Goal: Find specific page/section: Find specific page/section

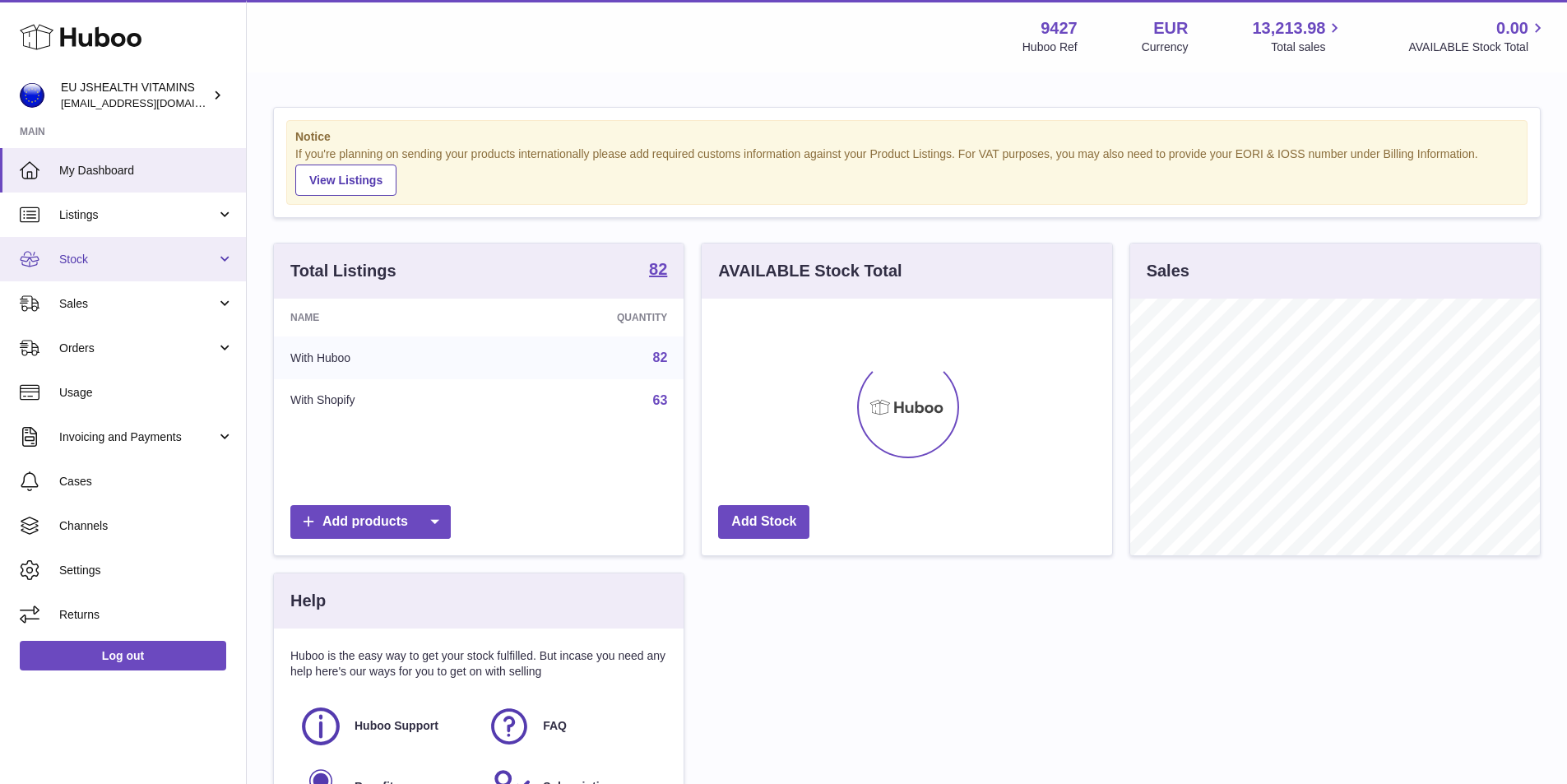
scroll to position [256, 410]
click at [117, 231] on link "Listings" at bounding box center [122, 214] width 246 height 44
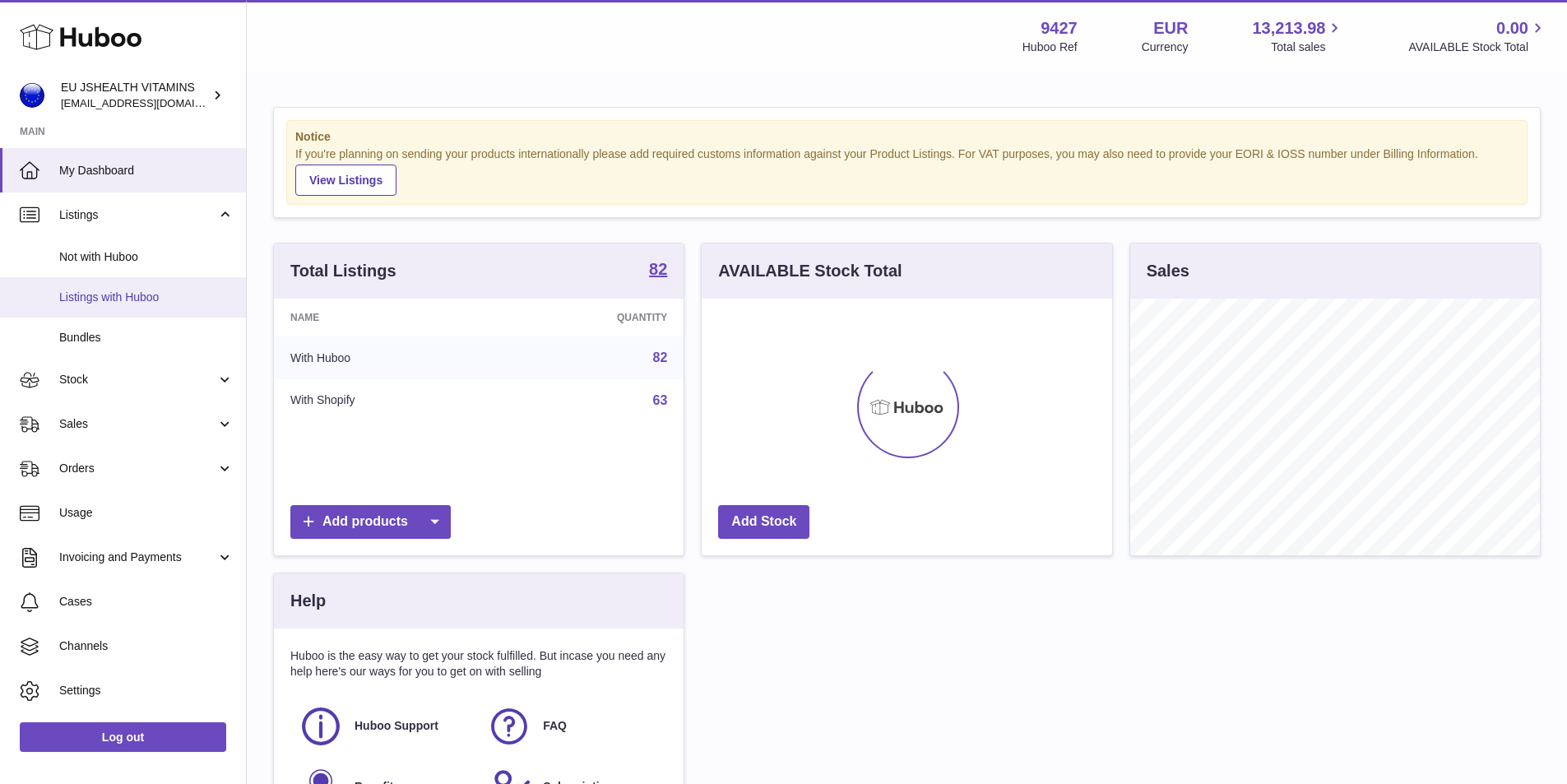
click at [122, 303] on span "Listings with Huboo" at bounding box center [146, 297] width 174 height 16
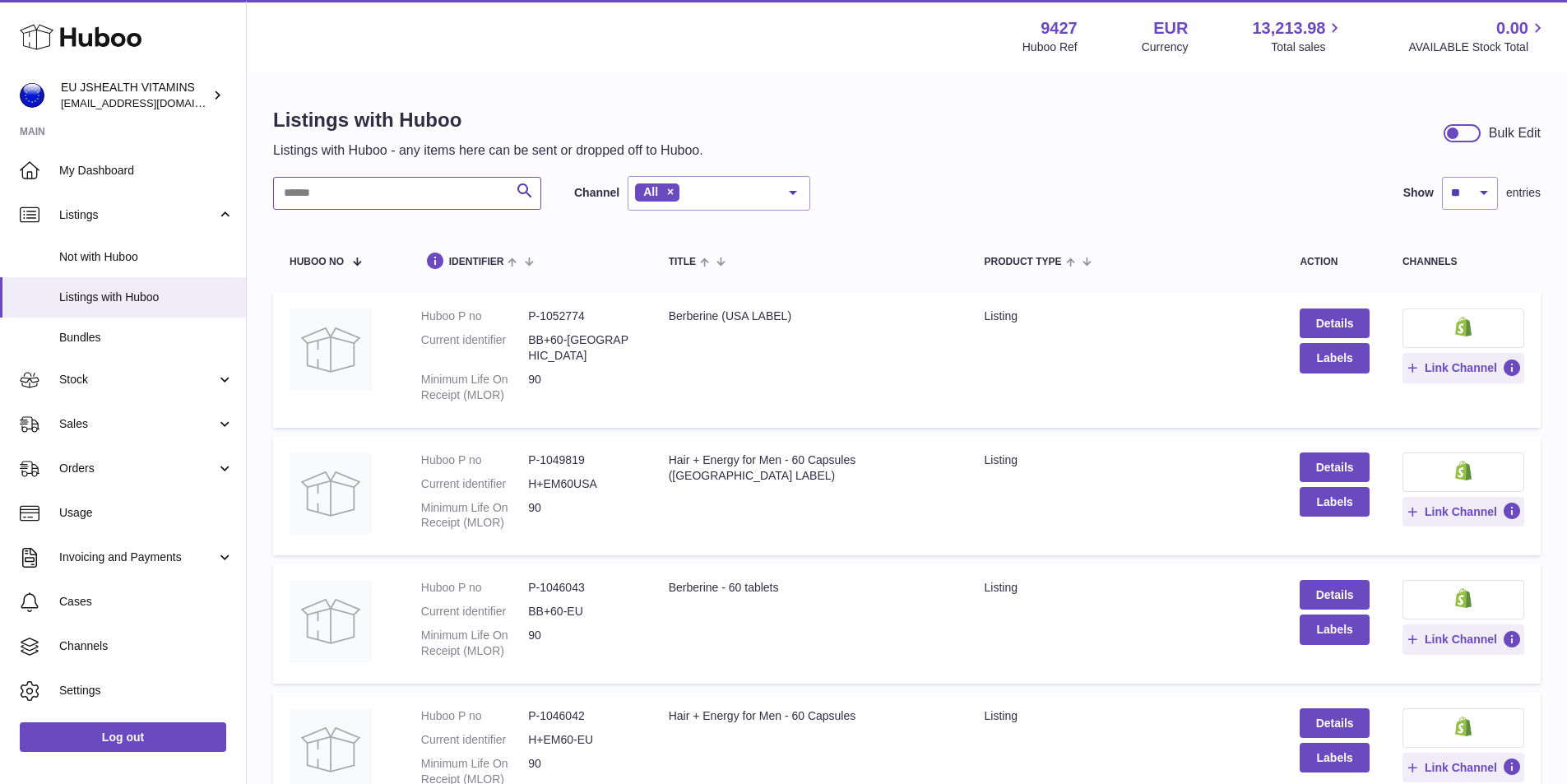
click at [392, 201] on input "text" at bounding box center [407, 193] width 268 height 33
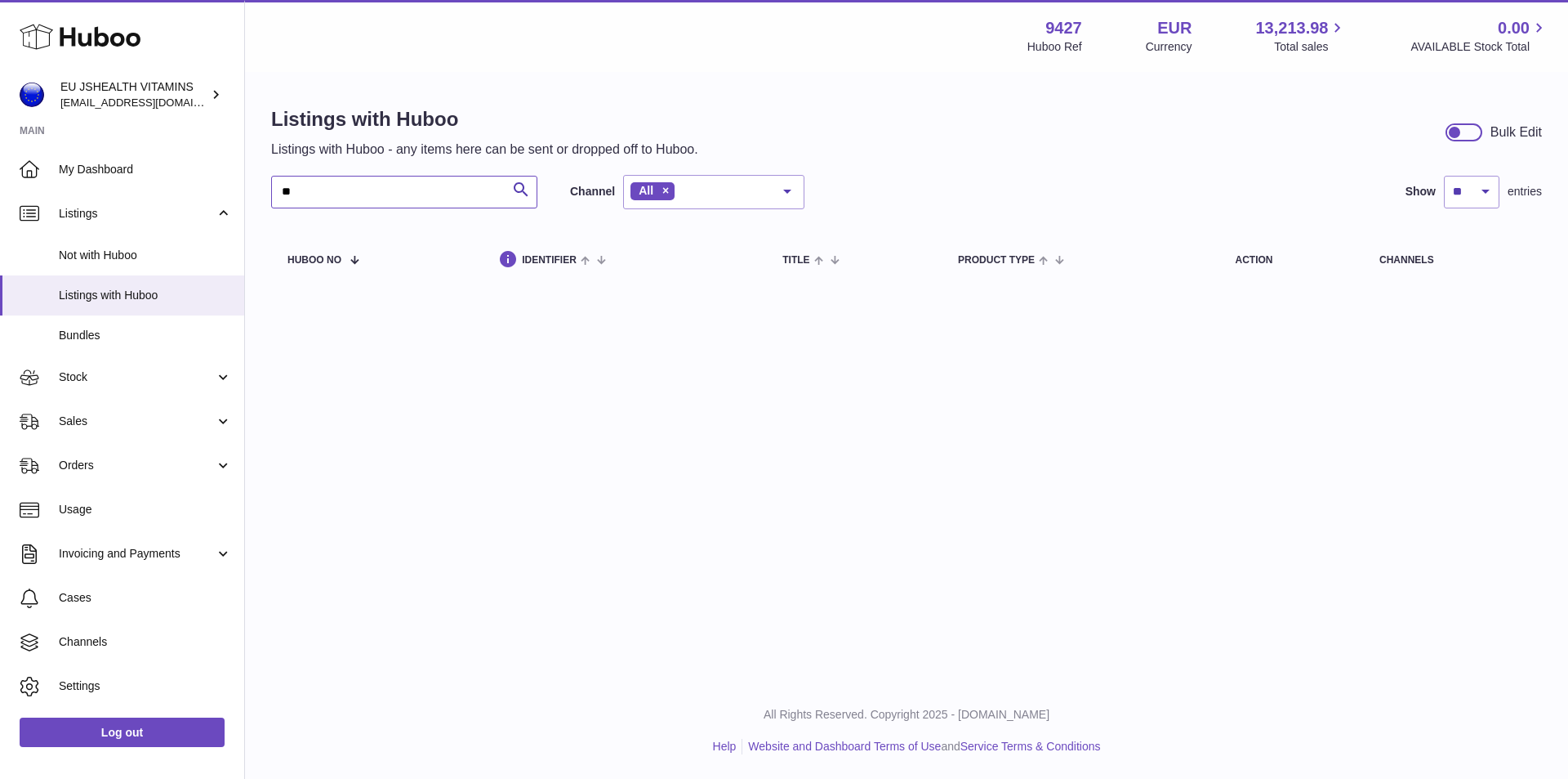
type input "*"
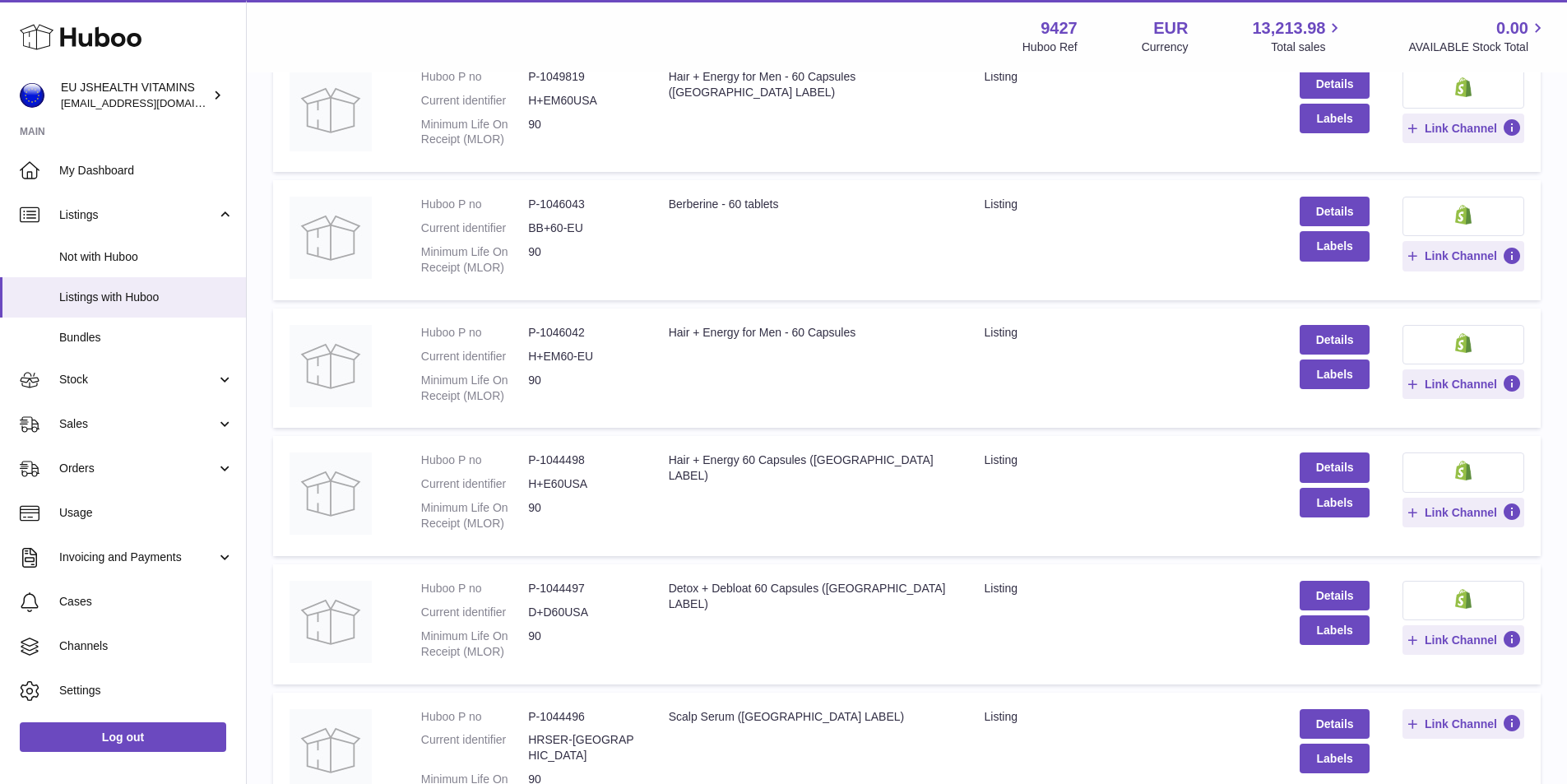
scroll to position [411, 0]
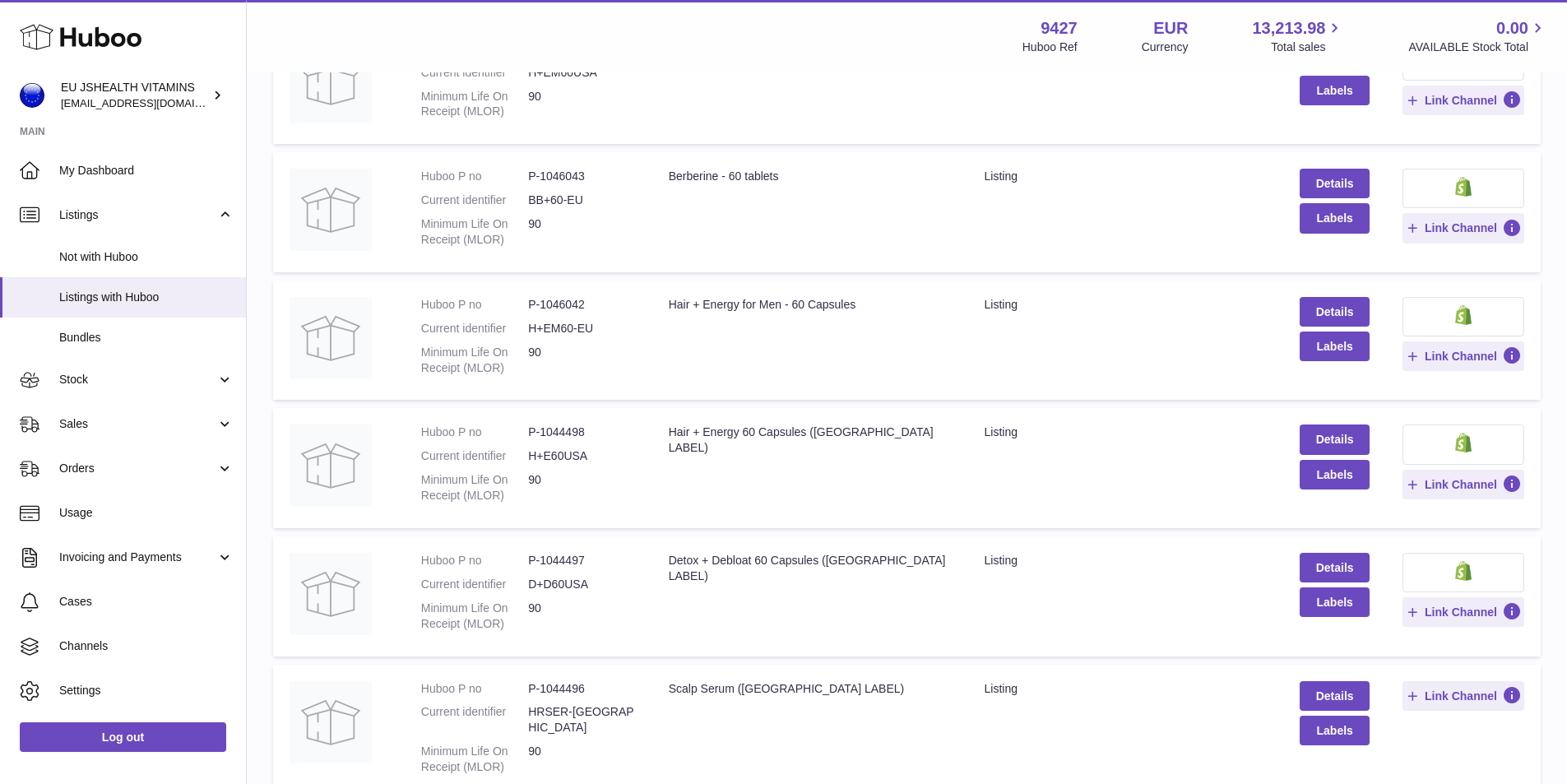
click at [562, 553] on dl "Huboo P no P-1044497 Current identifier D+D60USA Minimum Life On Receipt (MLOR)…" at bounding box center [529, 596] width 215 height 87
click at [561, 553] on dd "P-1044497" at bounding box center [581, 560] width 107 height 16
copy dd "1044497"
